Goal: Task Accomplishment & Management: Use online tool/utility

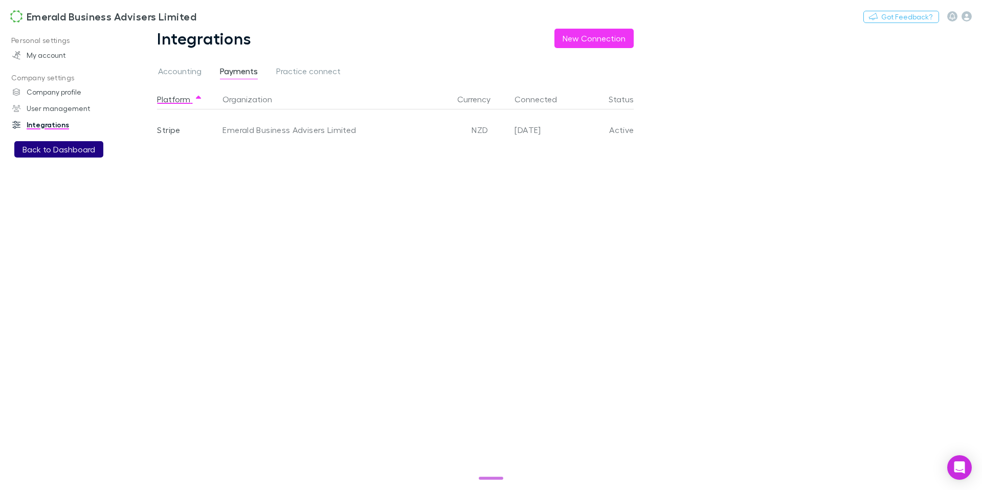
click at [33, 149] on button "Back to Dashboard" at bounding box center [58, 149] width 89 height 16
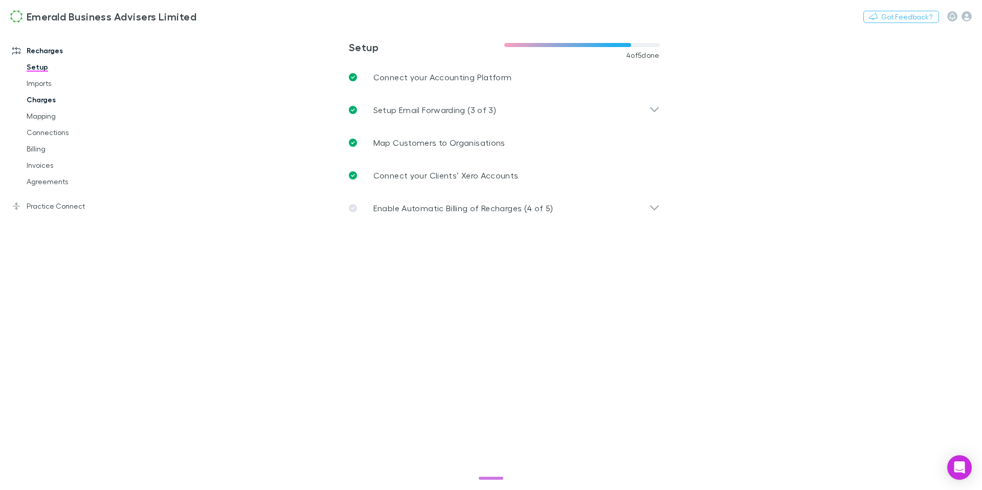
click at [48, 99] on link "Charges" at bounding box center [73, 100] width 114 height 16
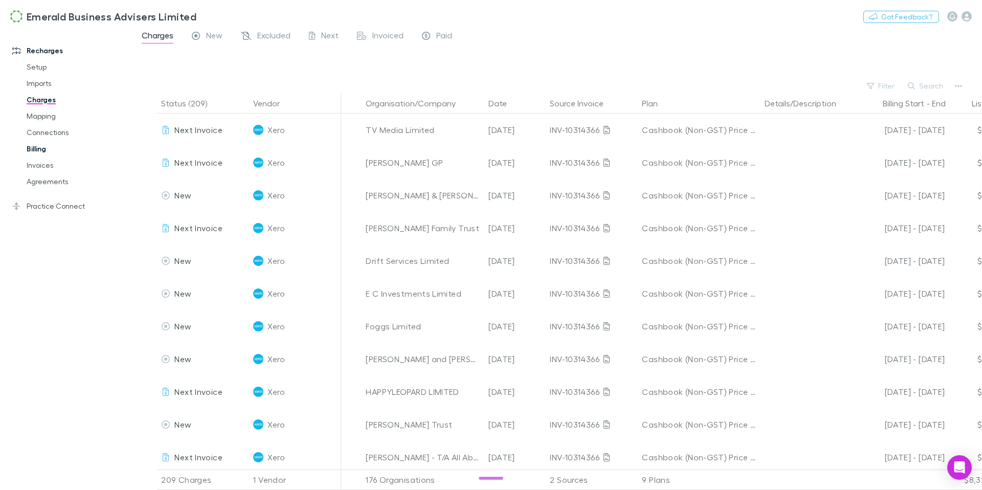
click at [41, 150] on link "Billing" at bounding box center [73, 149] width 114 height 16
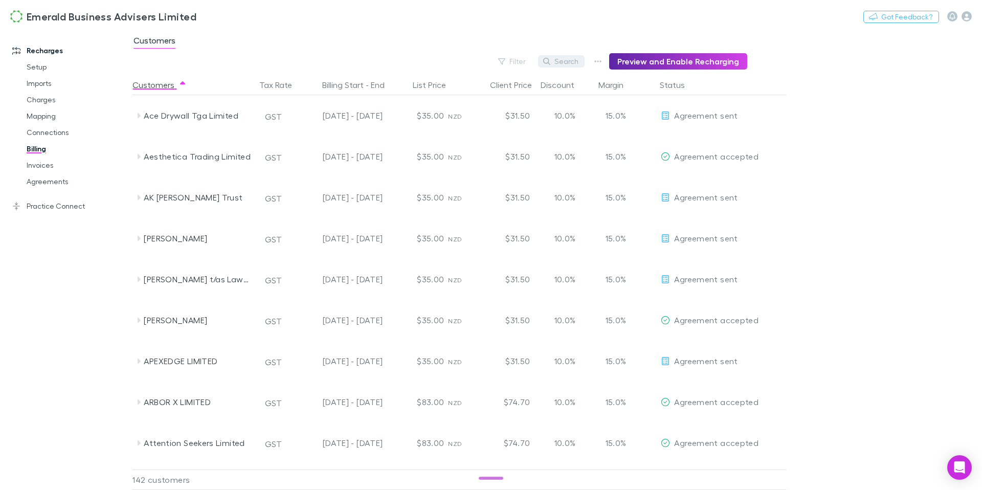
click at [573, 63] on button "Search" at bounding box center [561, 61] width 47 height 12
